Goal: Task Accomplishment & Management: Use online tool/utility

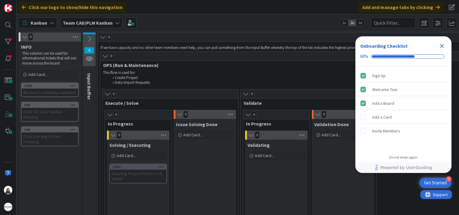
click at [441, 44] on icon "Close Checklist" at bounding box center [441, 45] width 7 height 7
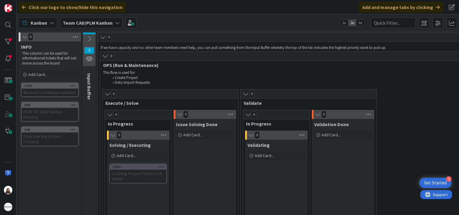
click at [139, 168] on div "2349" at bounding box center [138, 166] width 56 height 5
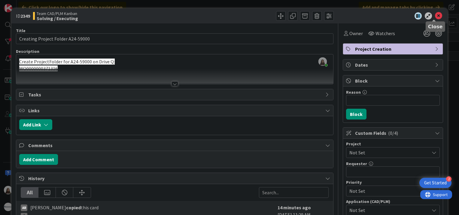
click at [435, 16] on icon at bounding box center [438, 15] width 7 height 7
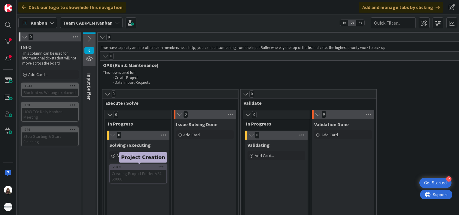
click at [142, 165] on div "2349" at bounding box center [140, 167] width 54 height 4
